Goal: Task Accomplishment & Management: Manage account settings

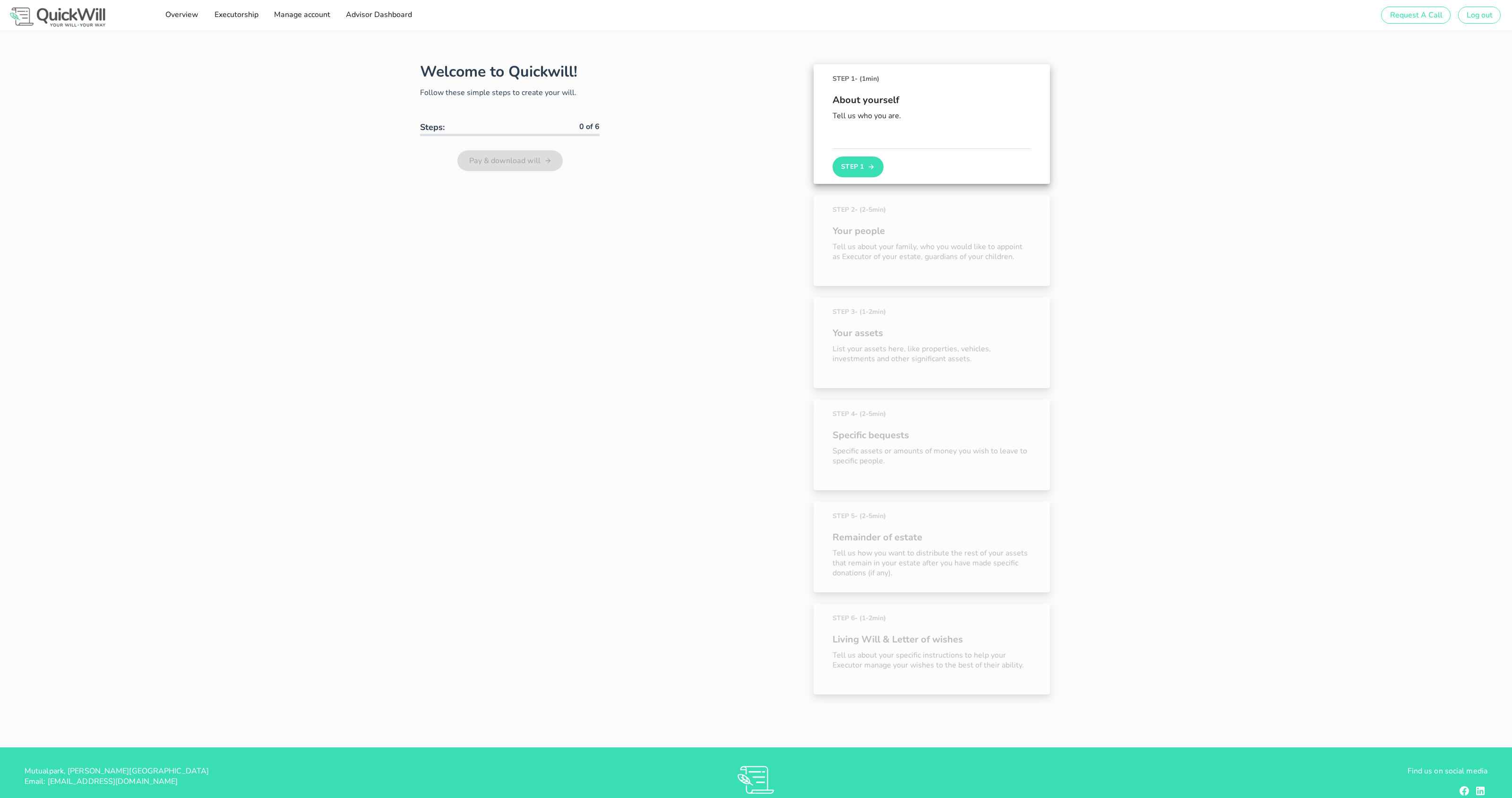
click at [275, 187] on div "Welcome to Quickwill! Follow these simple steps to create your will. Steps: 0 o…" at bounding box center [756, 389] width 1512 height 717
click at [363, 16] on span "Advisor Dashboard" at bounding box center [379, 15] width 67 height 11
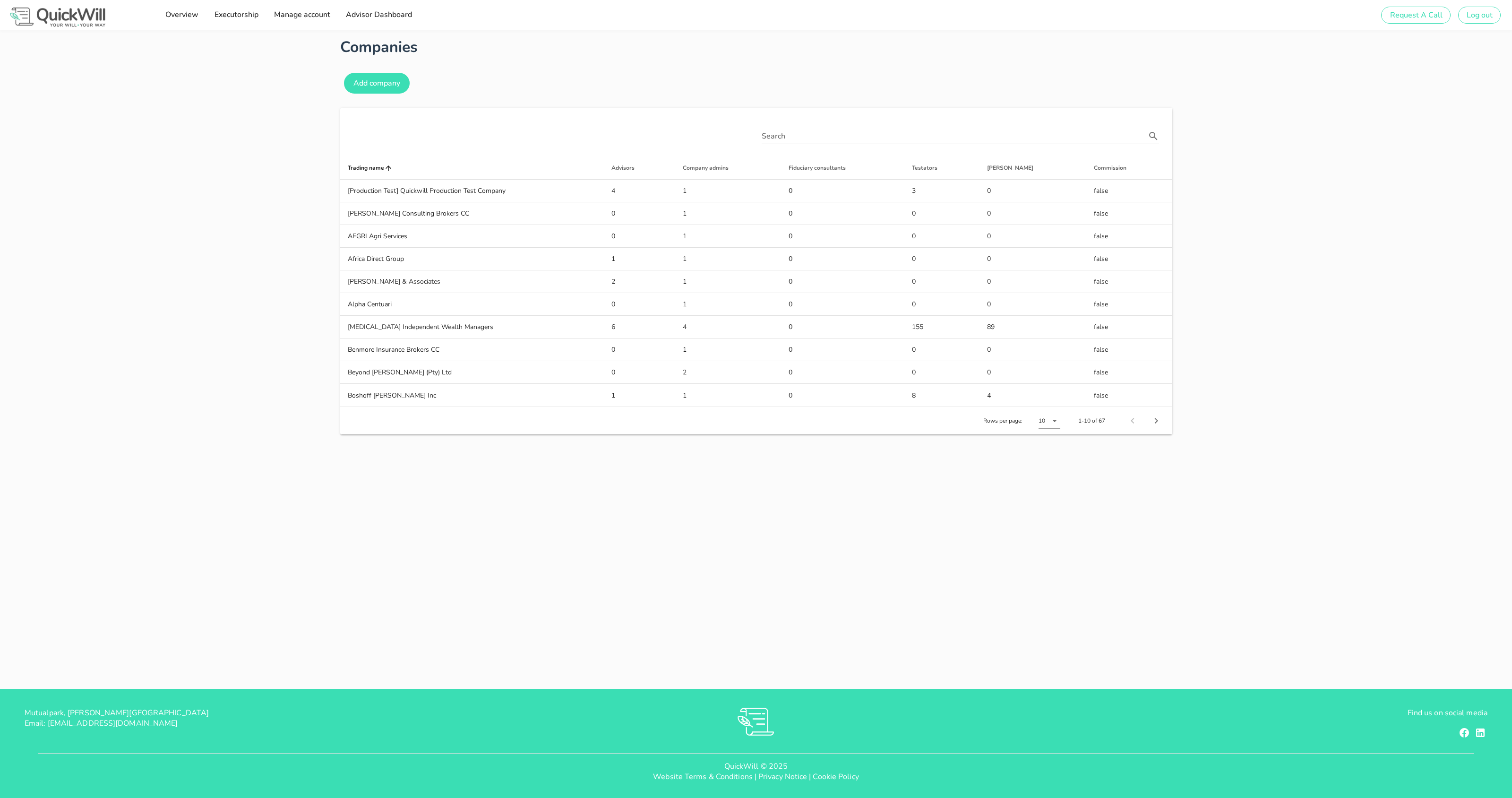
type input "[PERSON_NAME][EMAIL_ADDRESS][DOMAIN_NAME]"
click at [176, 280] on div "Companies Add company Search Trading name Advisors Company admins Fiduciary con…" at bounding box center [756, 360] width 1512 height 659
click at [693, 647] on div "Companies Add company Search Trading name Advisors Company admins Fiduciary con…" at bounding box center [756, 360] width 1512 height 659
click at [190, 268] on div "Companies Add company Search Trading name Advisors Company admins Fiduciary con…" at bounding box center [756, 360] width 1512 height 659
click at [1156, 419] on icon "Next page" at bounding box center [1156, 421] width 4 height 6
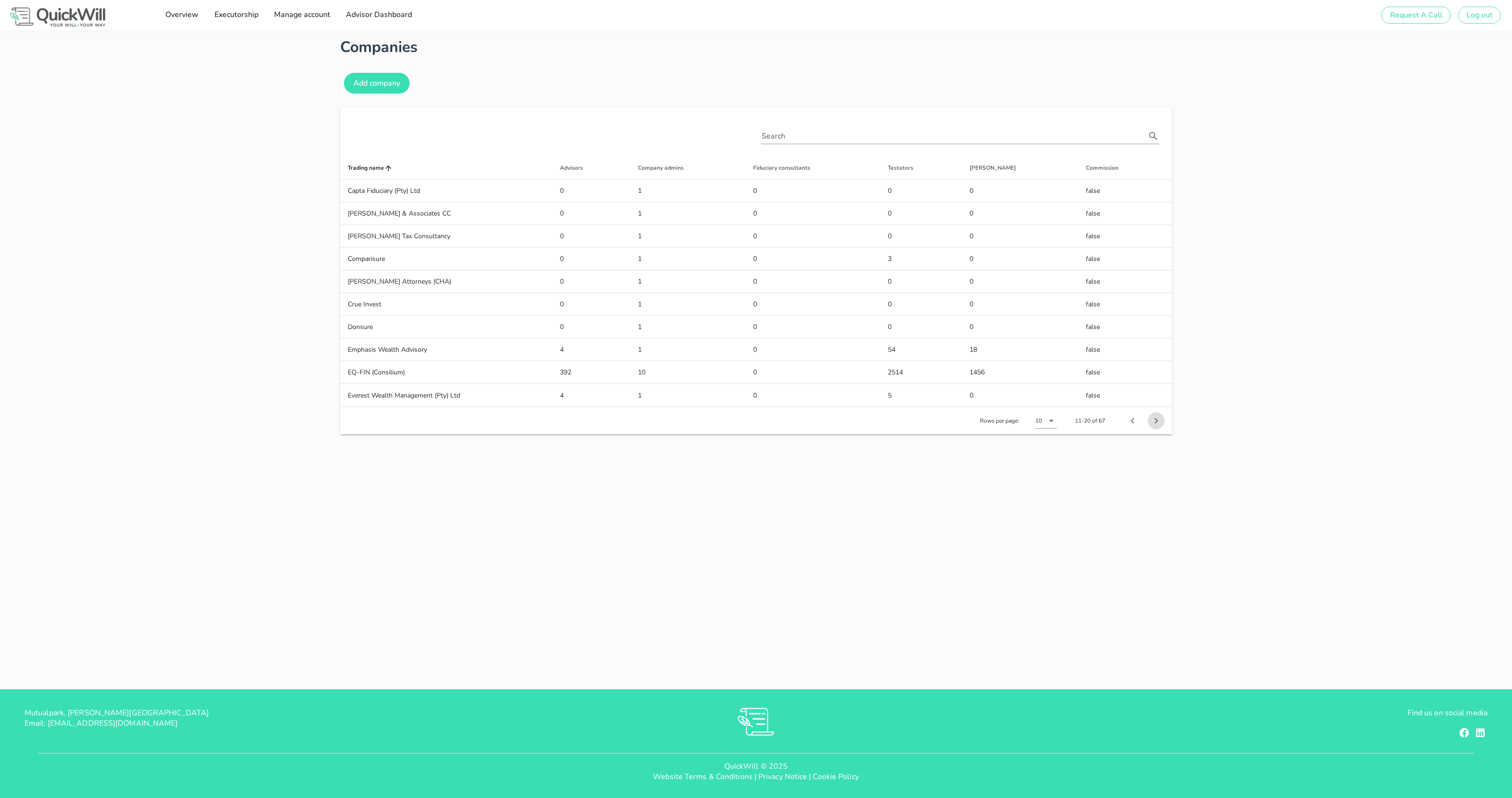
click at [1158, 422] on icon "Next page" at bounding box center [1156, 420] width 11 height 11
click at [1158, 423] on icon "Next page" at bounding box center [1156, 420] width 11 height 11
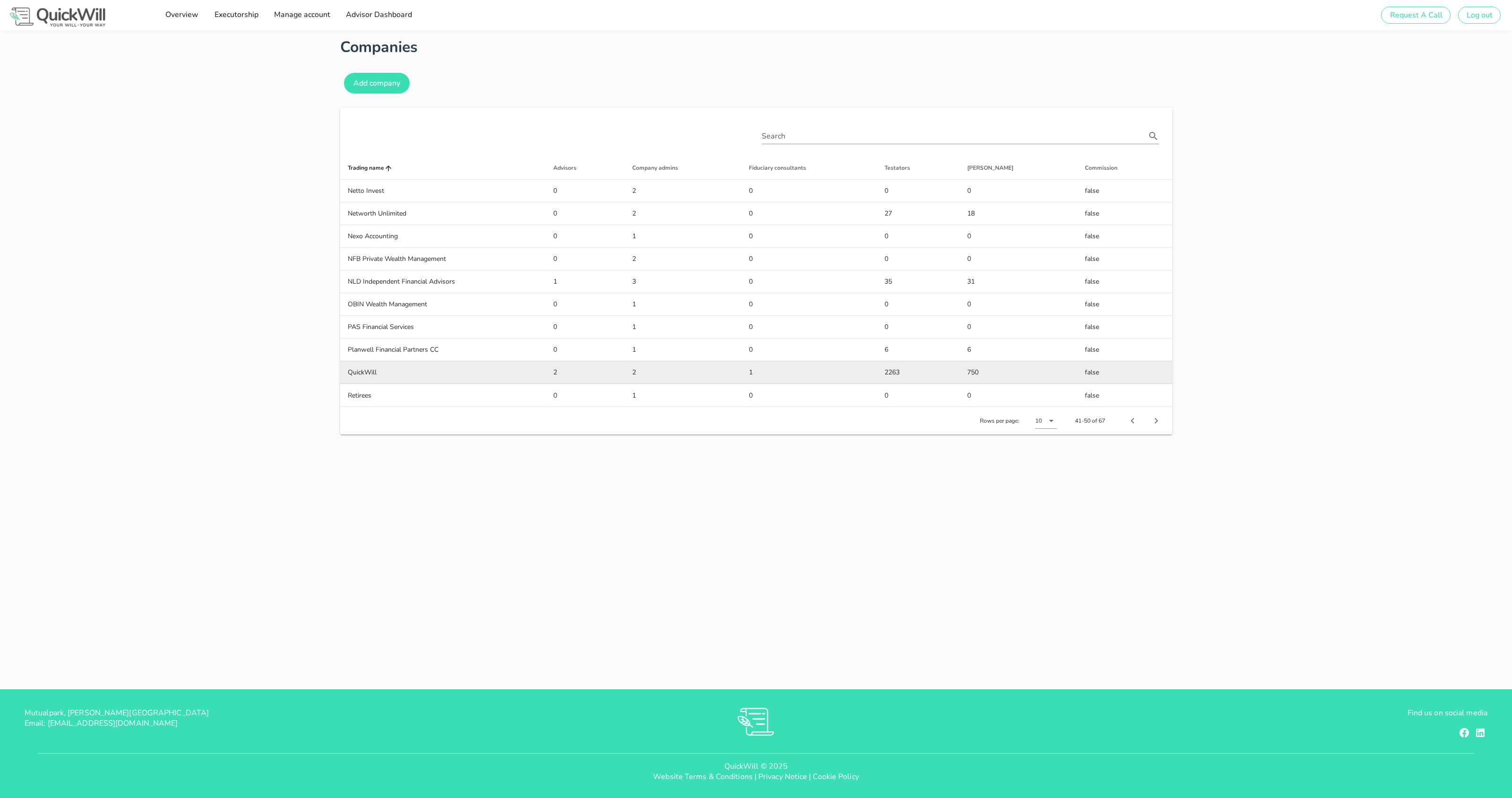
click at [374, 372] on td "QuickWill" at bounding box center [443, 372] width 206 height 23
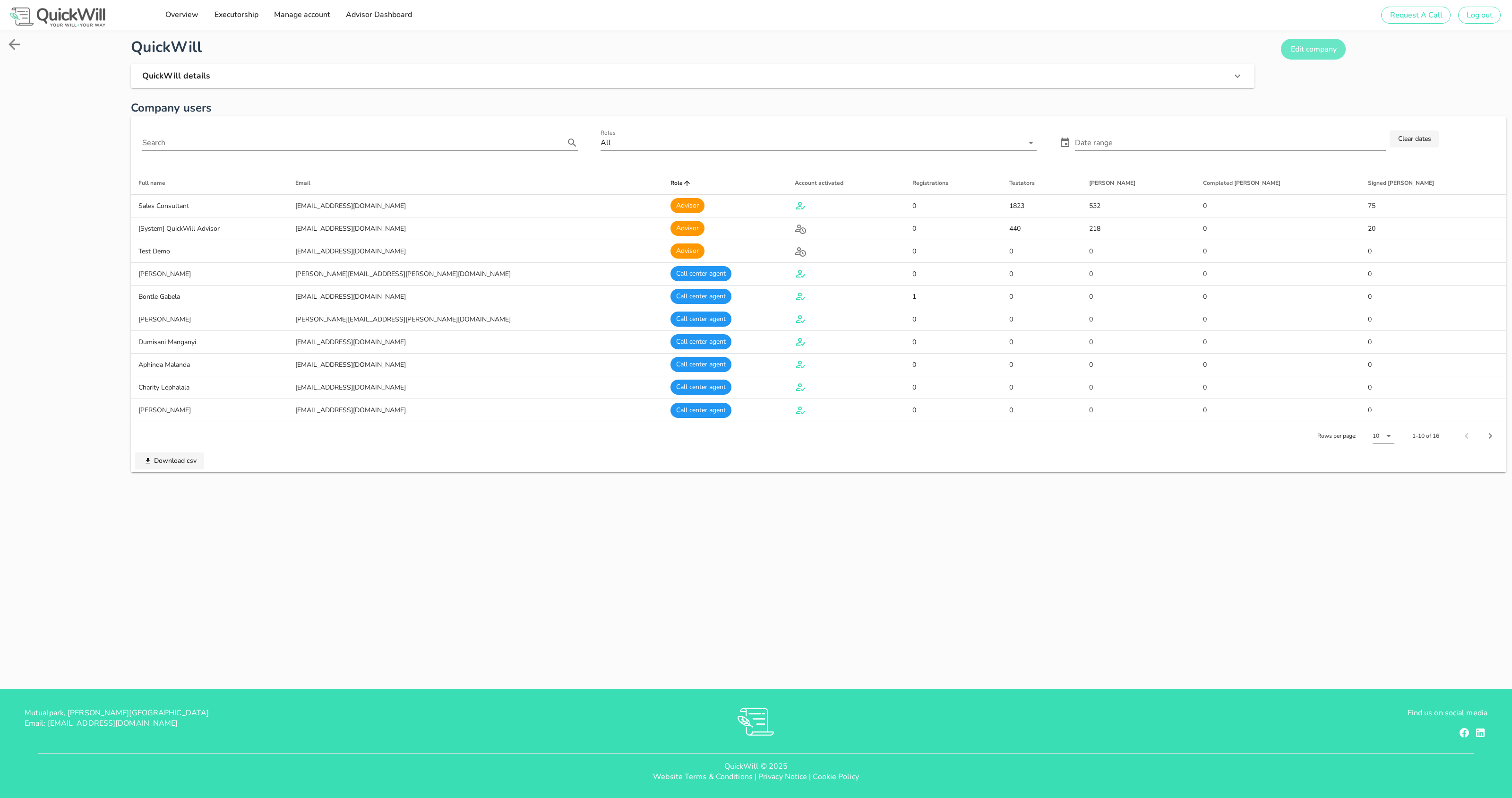
click at [1317, 52] on span "Edit company" at bounding box center [1313, 49] width 46 height 11
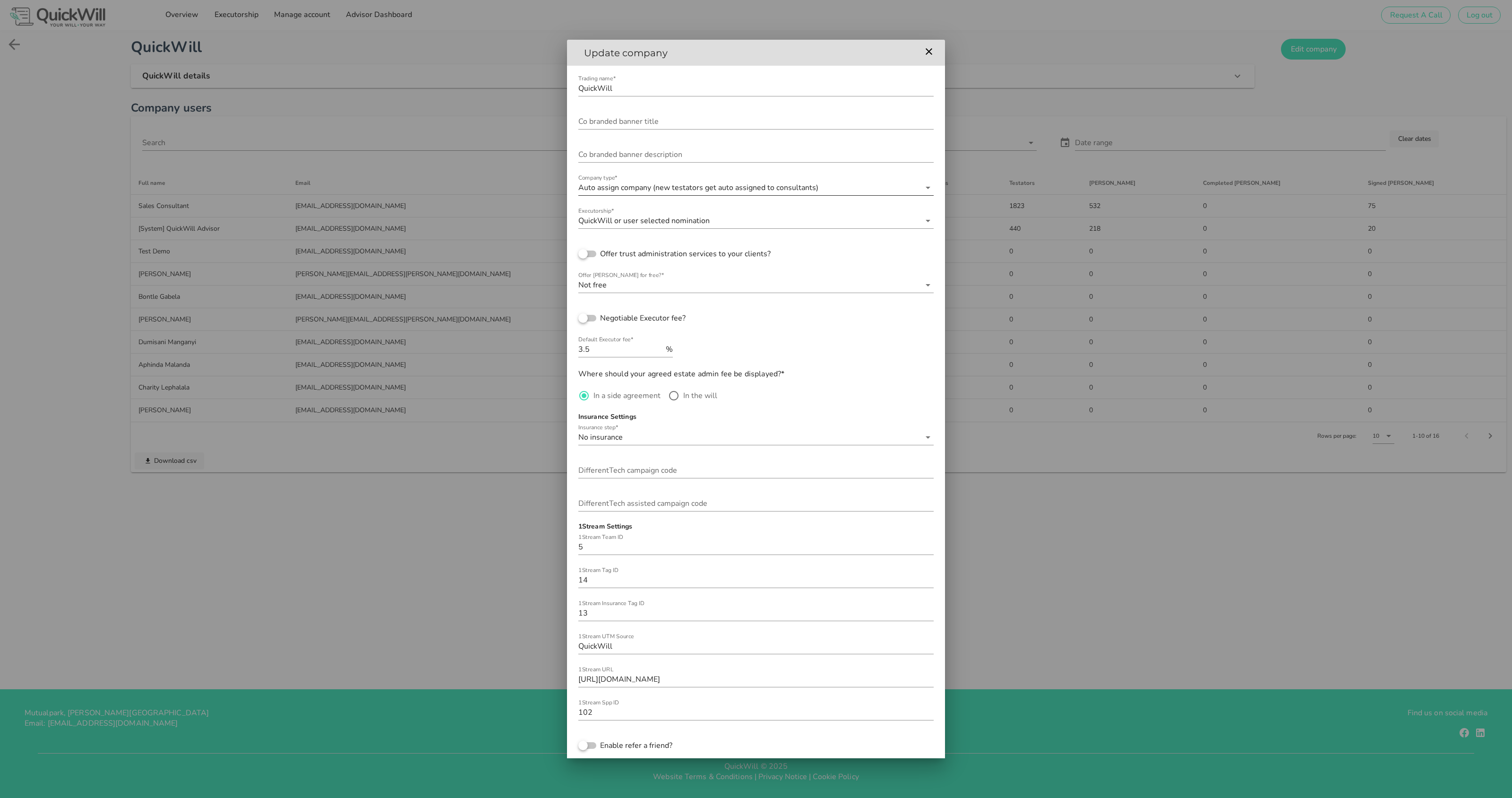
click at [826, 186] on input "Company type*" at bounding box center [870, 188] width 100 height 15
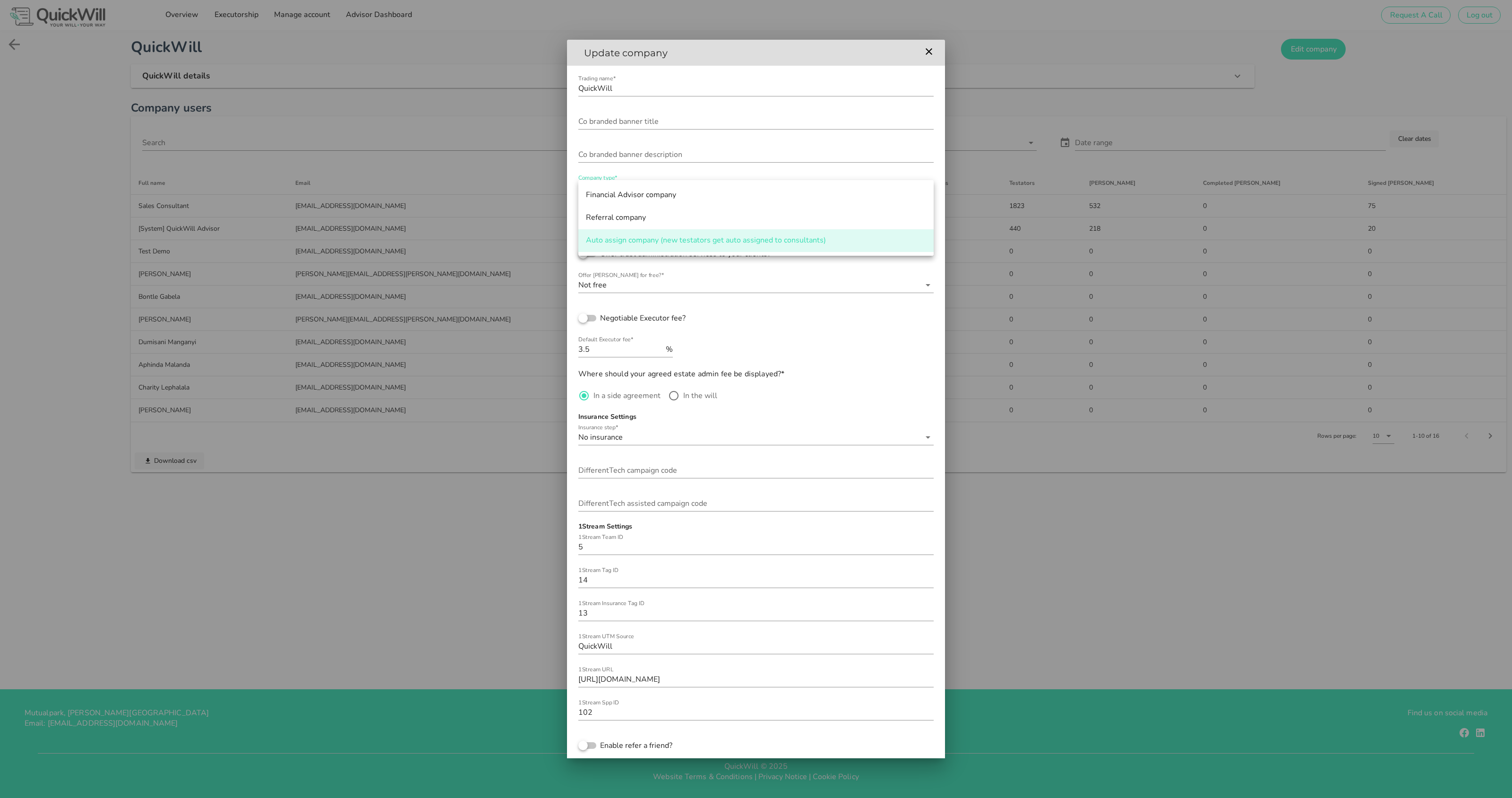
click at [737, 63] on div "Update company" at bounding box center [756, 52] width 378 height 25
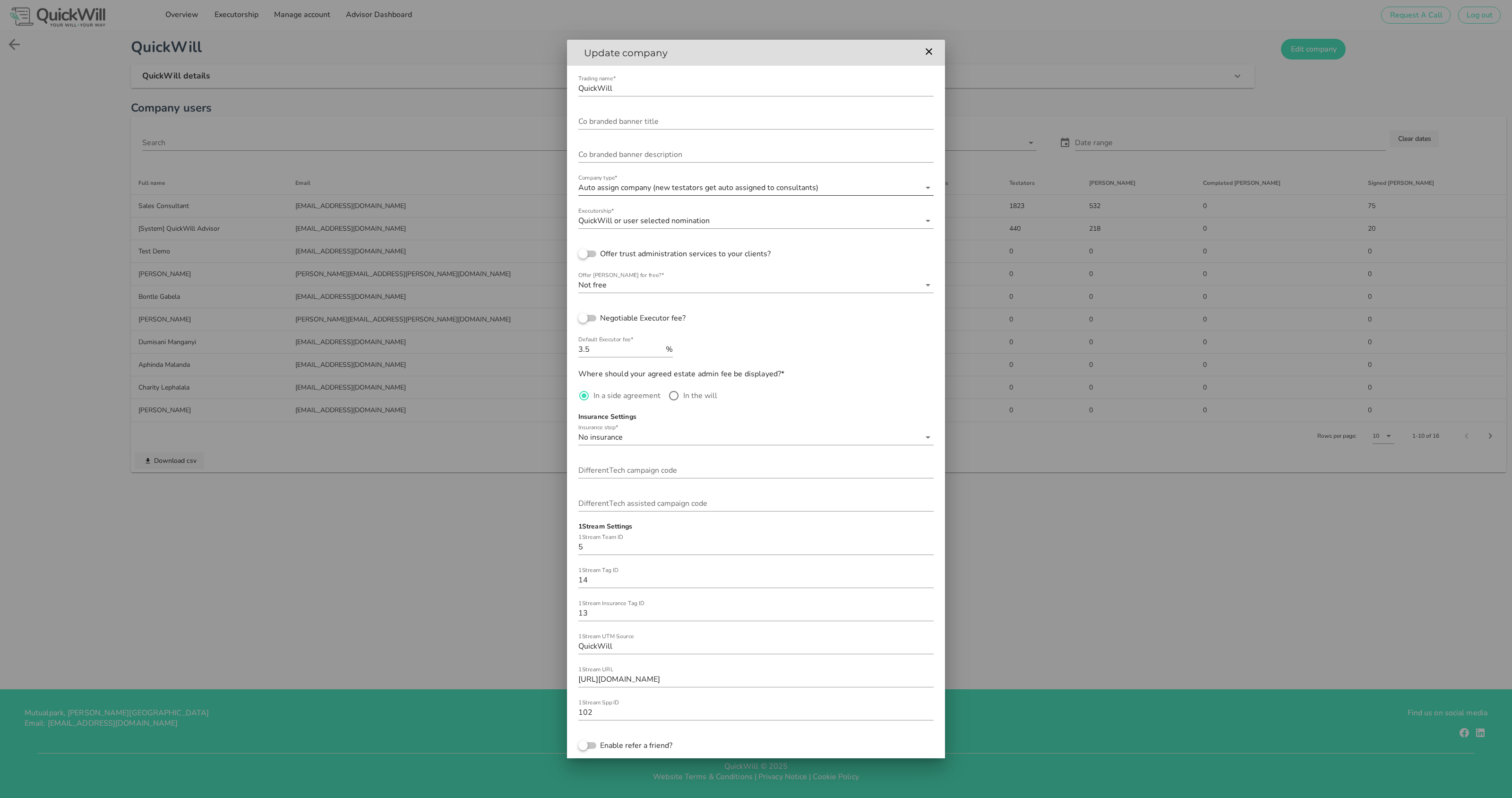
click at [817, 185] on div "Auto assign company (new testators get auto assigned to consultants)" at bounding box center [749, 188] width 342 height 15
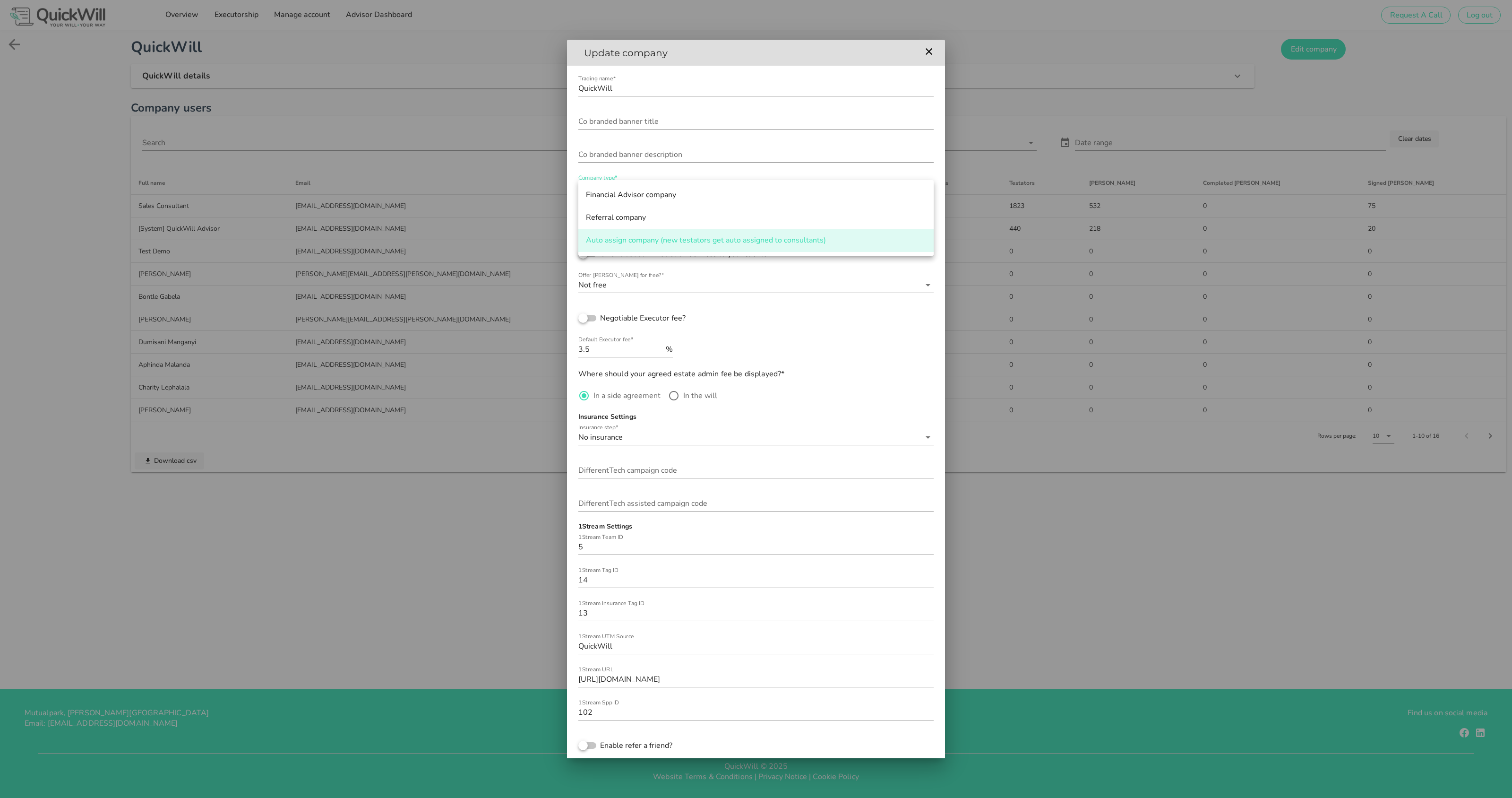
click at [737, 59] on h2 "Update company" at bounding box center [741, 53] width 333 height 15
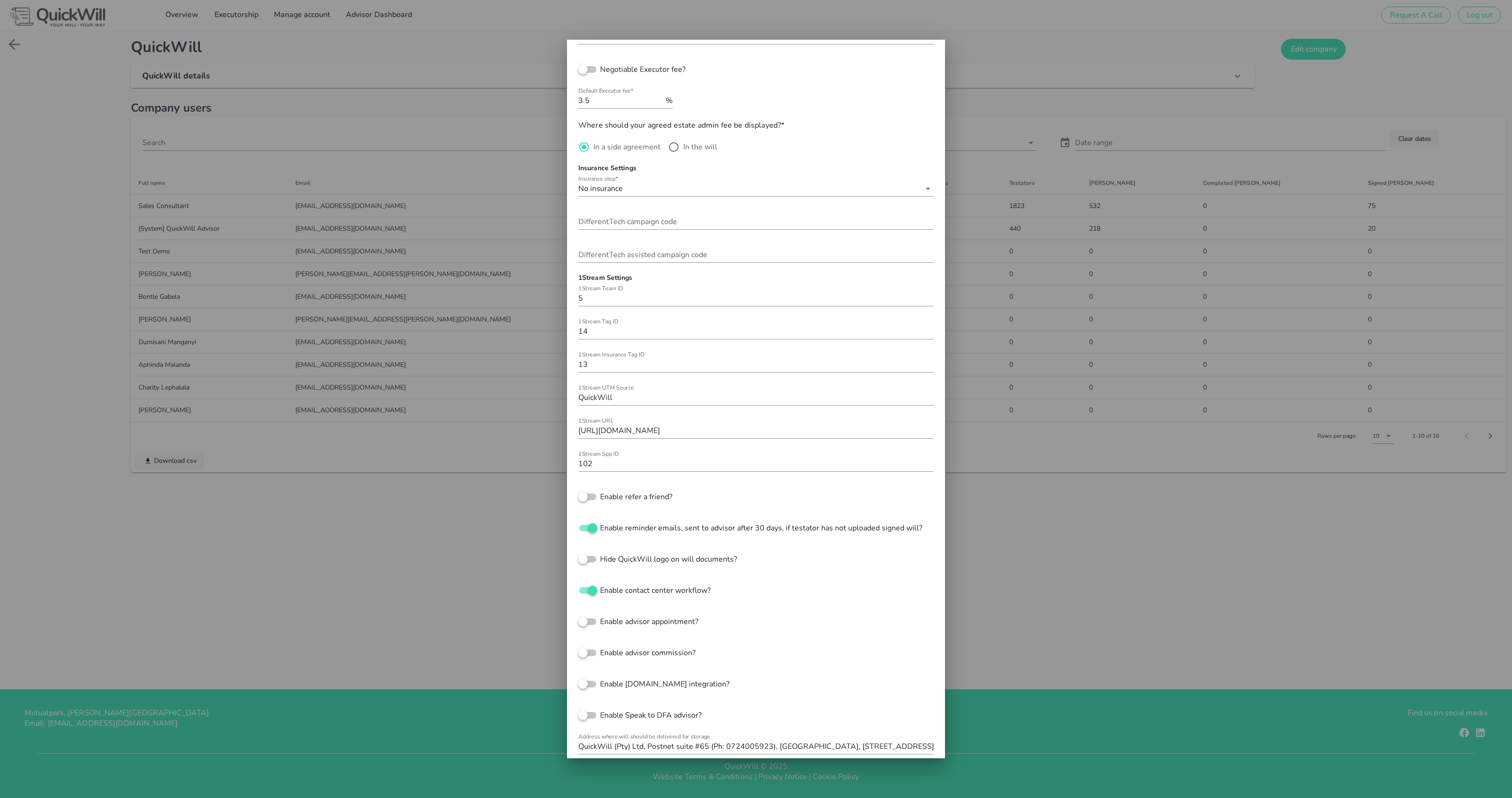
scroll to position [459, 0]
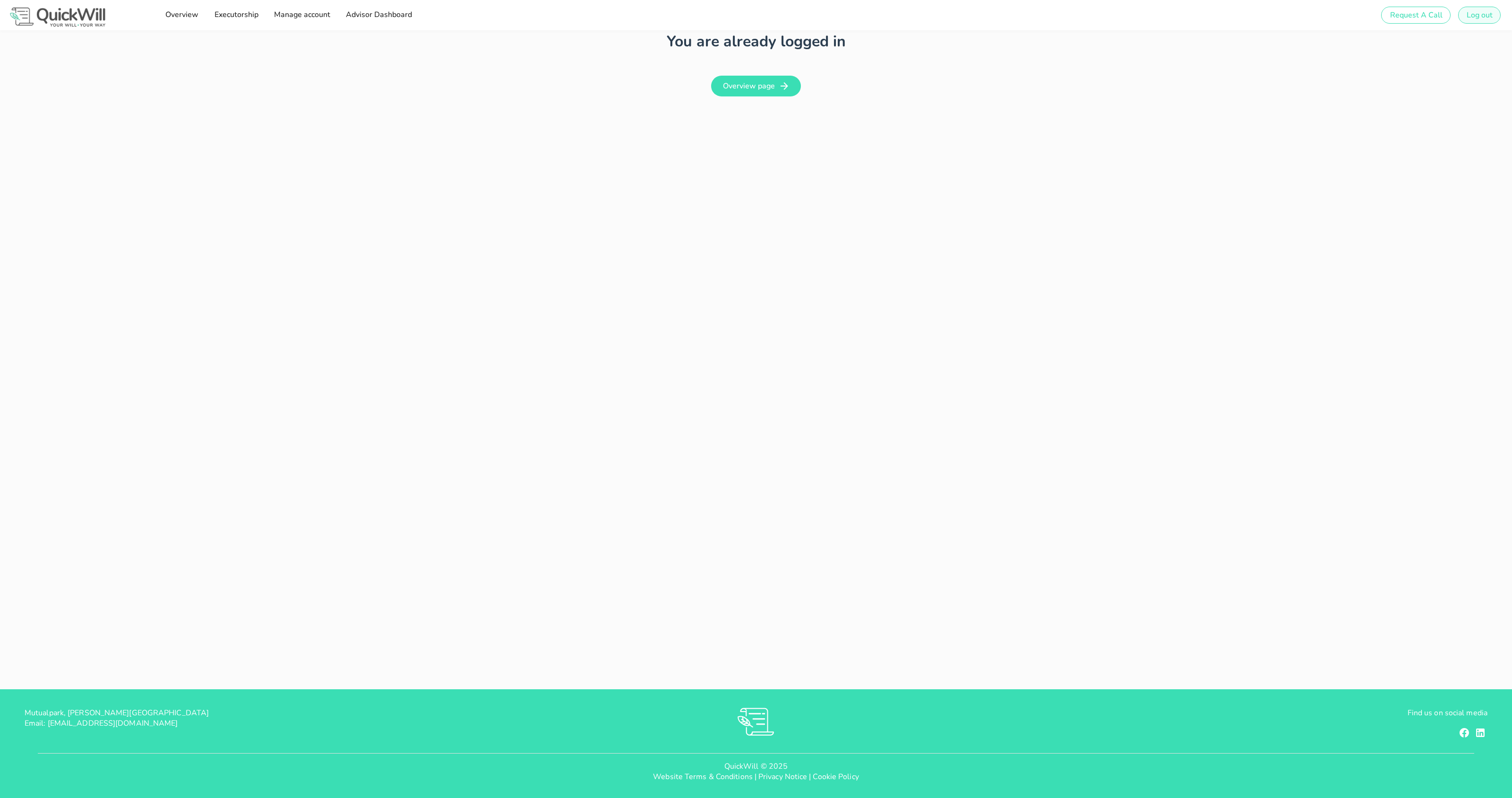
type input "[PERSON_NAME][EMAIL_ADDRESS][DOMAIN_NAME]"
click at [1477, 9] on button "Log out" at bounding box center [1479, 15] width 42 height 17
